Goal: Information Seeking & Learning: Learn about a topic

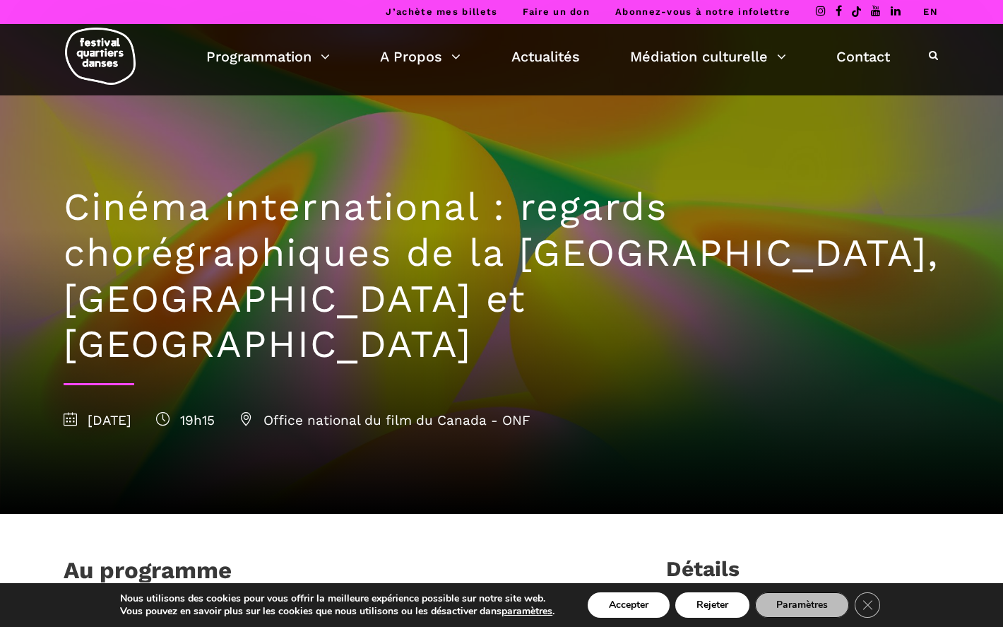
click at [928, 11] on link "EN" at bounding box center [930, 11] width 15 height 11
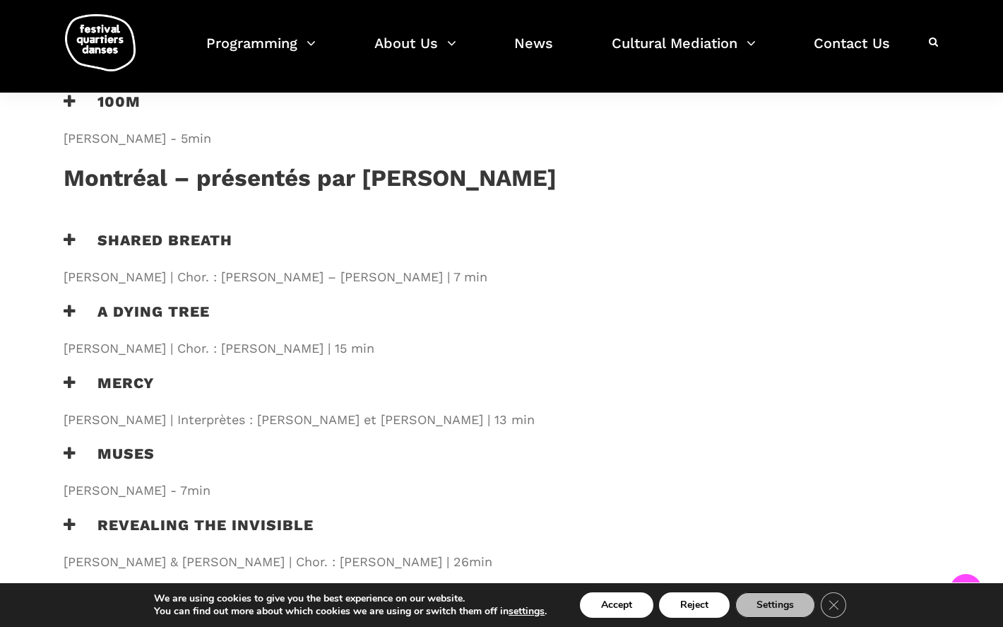
scroll to position [1236, 0]
click at [187, 516] on h3 "Revealing the Invisible" at bounding box center [189, 533] width 250 height 35
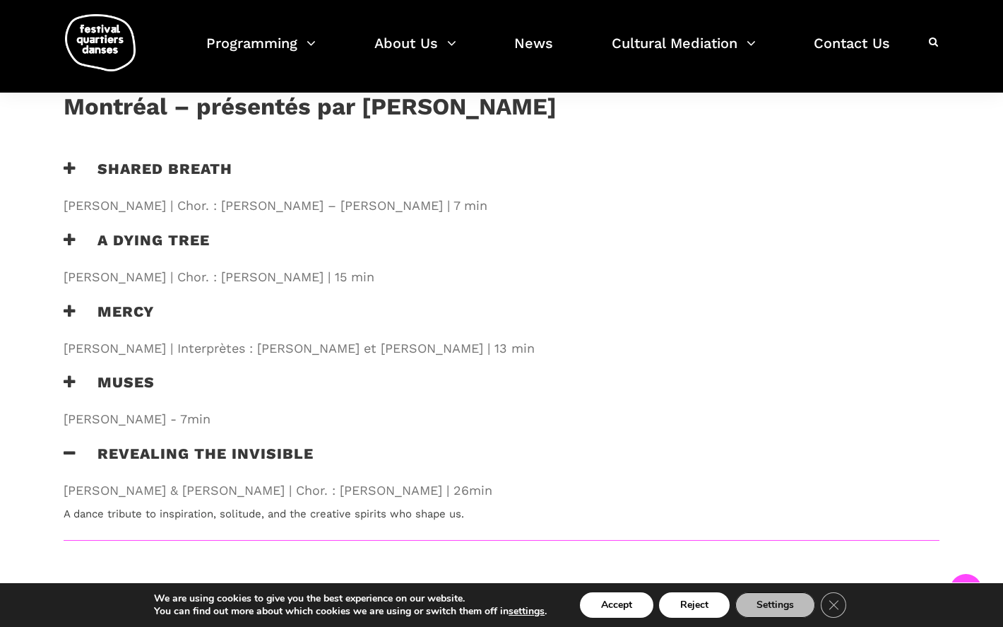
scroll to position [1309, 0]
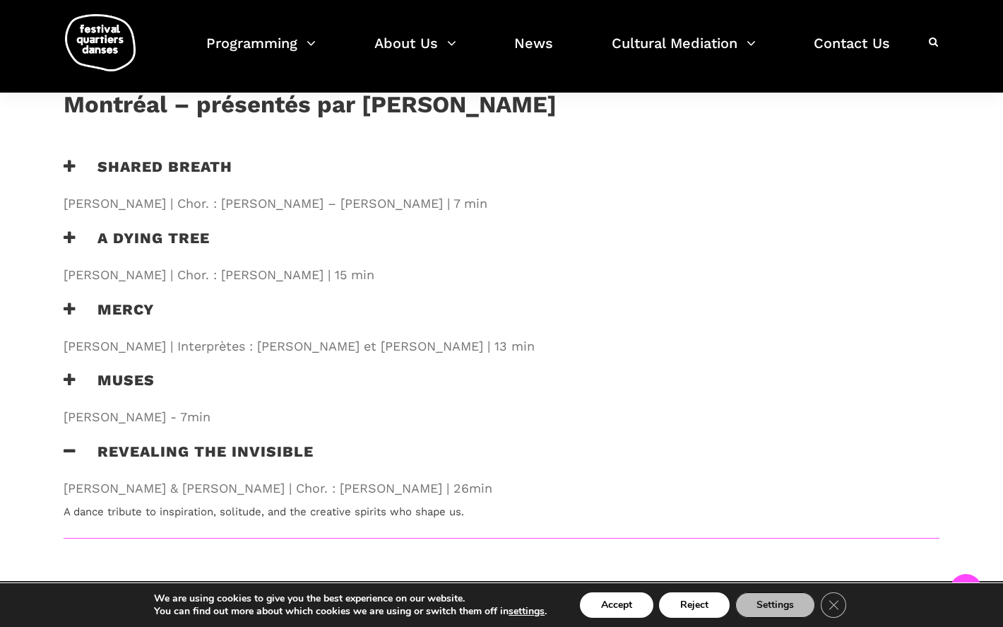
click at [116, 442] on h3 "Revealing the Invisible" at bounding box center [189, 459] width 250 height 35
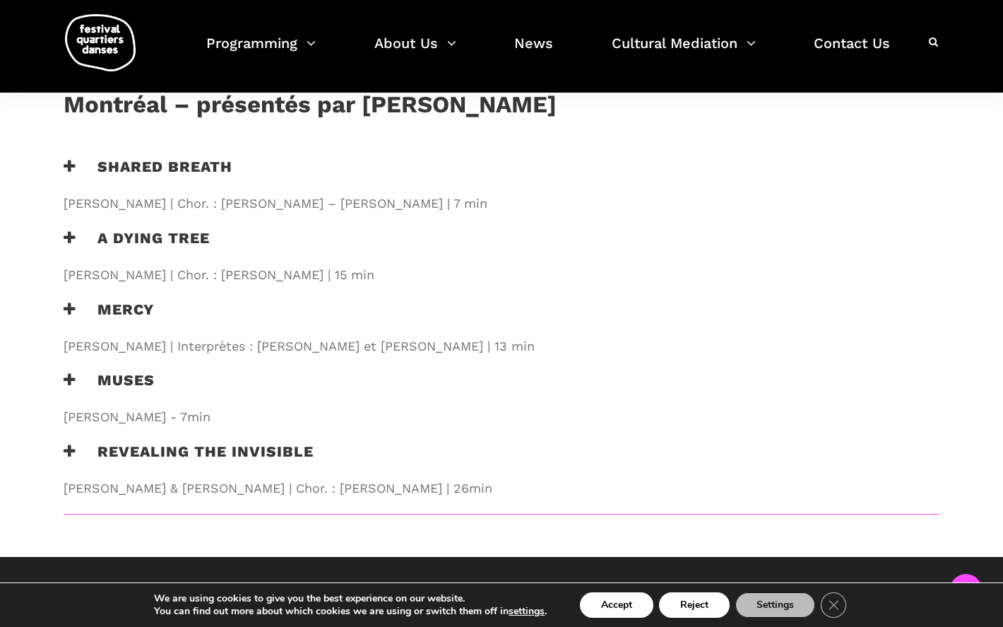
click at [93, 371] on h3 "Muses" at bounding box center [109, 388] width 91 height 35
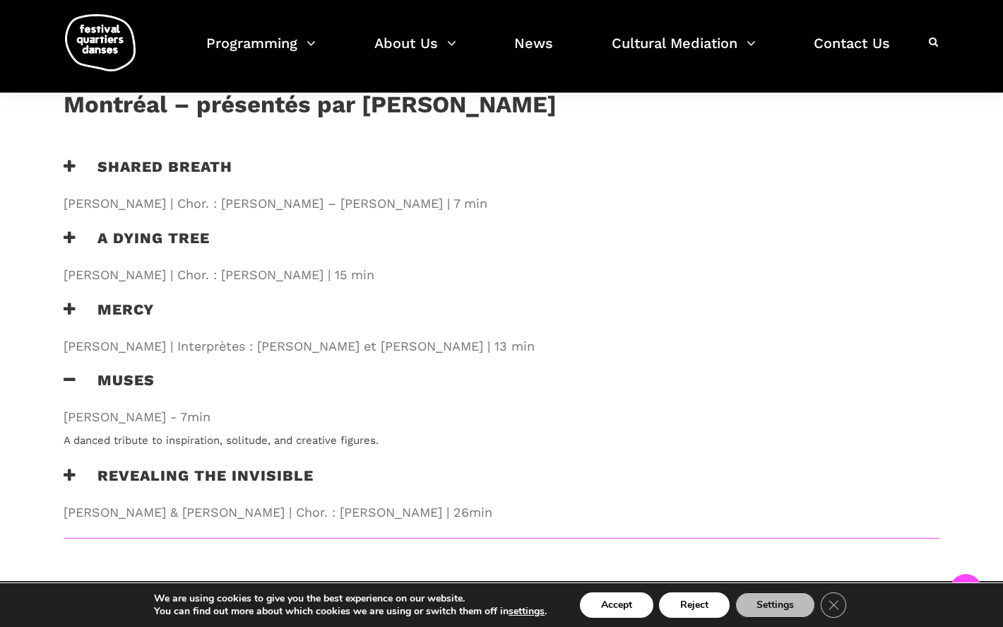
click at [119, 371] on h3 "Muses" at bounding box center [109, 388] width 91 height 35
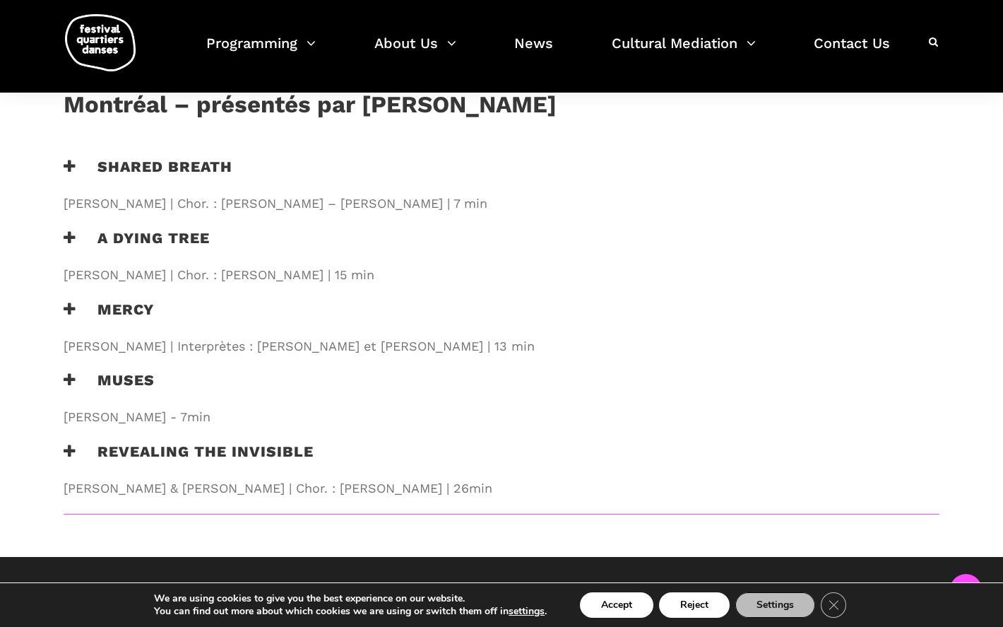
click at [131, 300] on h3 "Mercy" at bounding box center [109, 317] width 90 height 35
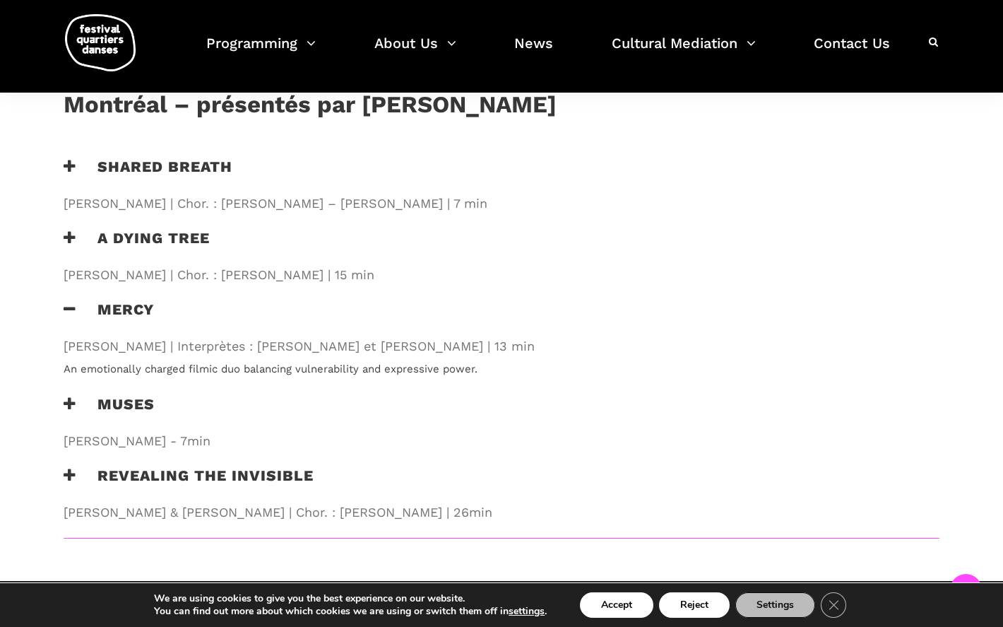
click at [131, 300] on h3 "Mercy" at bounding box center [109, 317] width 90 height 35
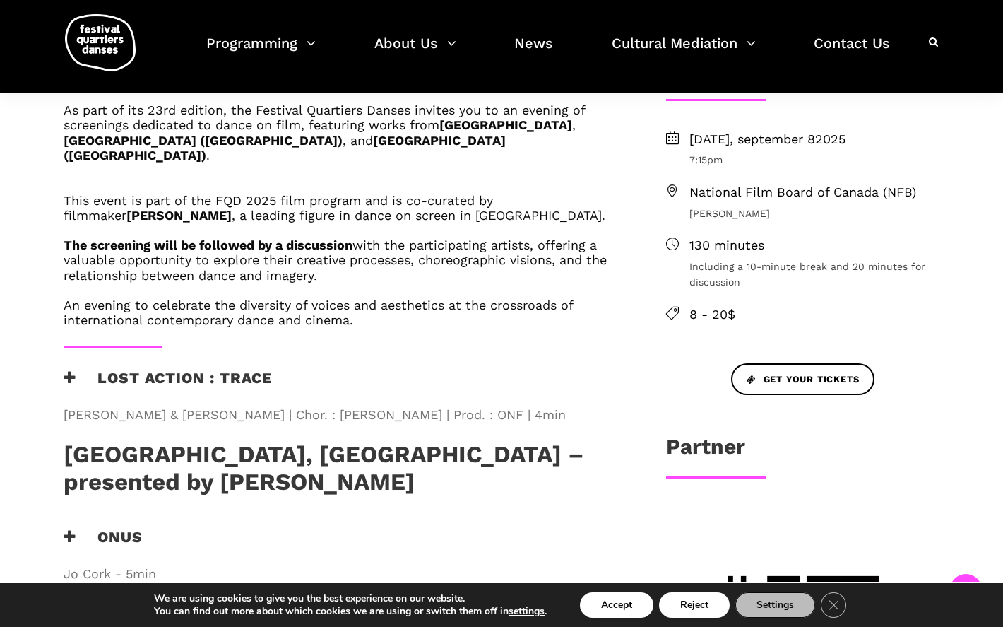
scroll to position [500, 0]
click at [136, 368] on h3 "Lost Action : Trace" at bounding box center [168, 385] width 208 height 35
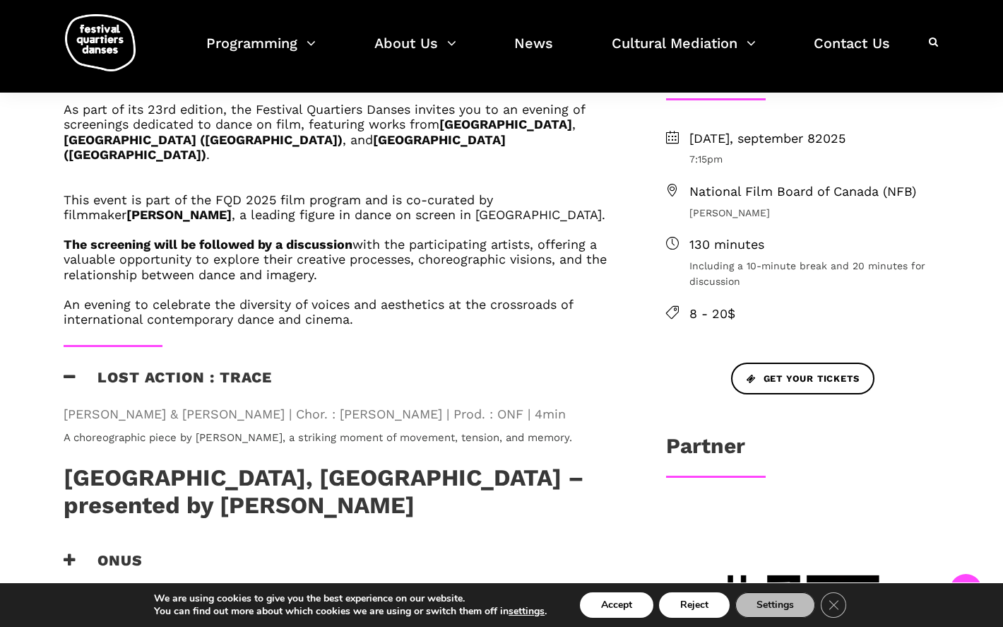
click at [136, 368] on h3 "Lost Action : Trace" at bounding box center [168, 385] width 208 height 35
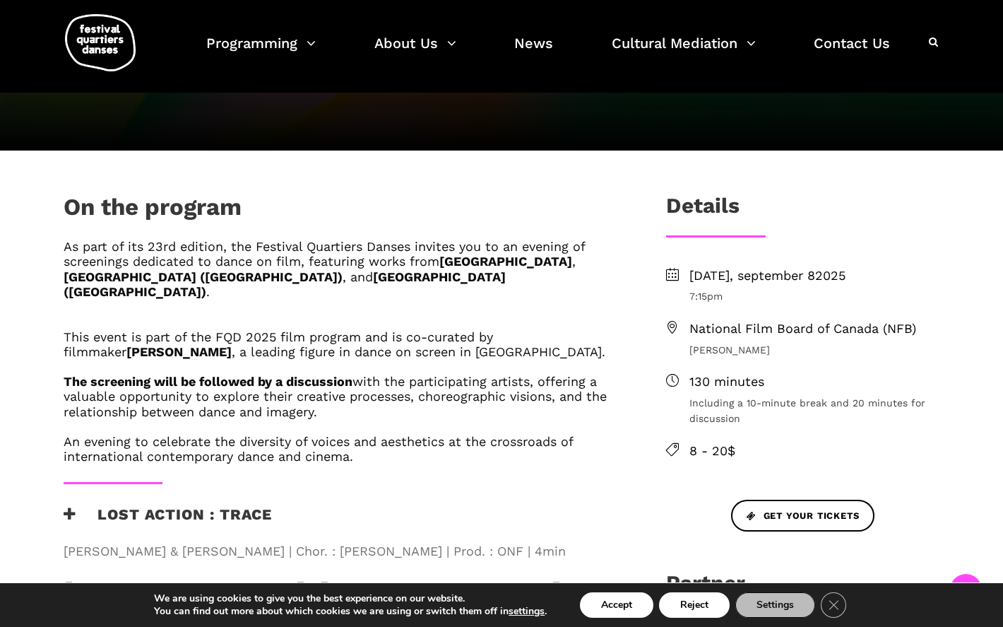
scroll to position [360, 0]
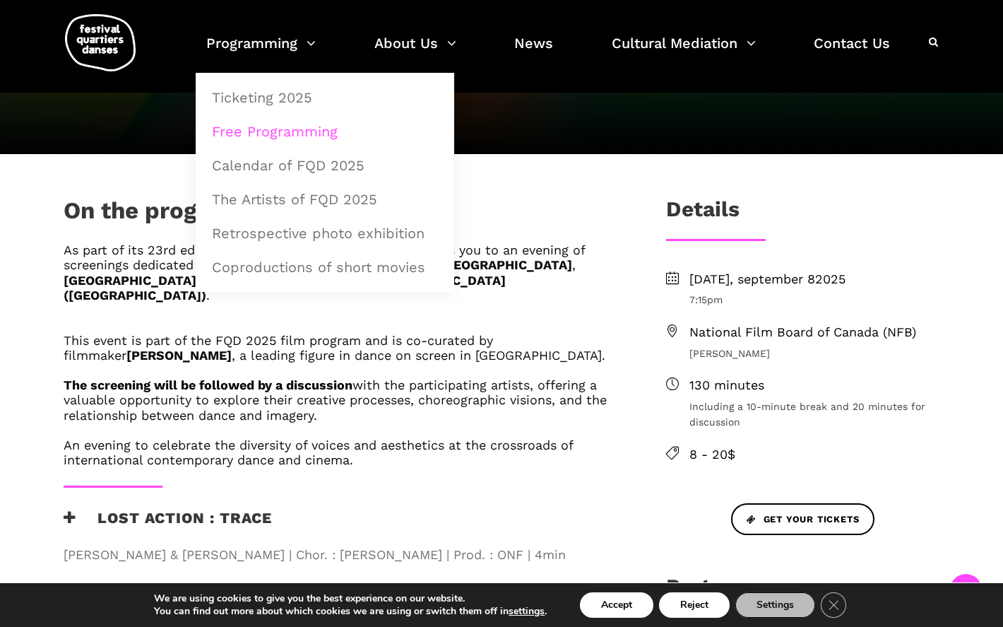
click at [285, 122] on link "Free Programming" at bounding box center [324, 131] width 243 height 32
